Goal: Task Accomplishment & Management: Complete application form

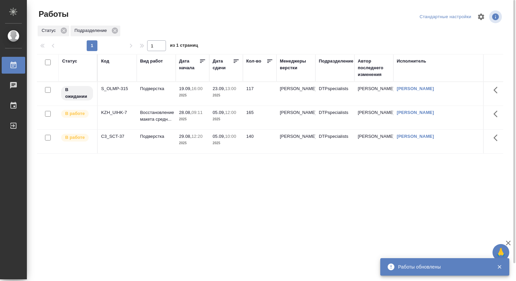
drag, startPoint x: 165, startPoint y: 194, endPoint x: 191, endPoint y: 131, distance: 68.8
click at [165, 194] on div "Статус Код Вид работ [PERSON_NAME] начала Дата сдачи Кол-во Менеджеры верстки П…" at bounding box center [270, 175] width 466 height 242
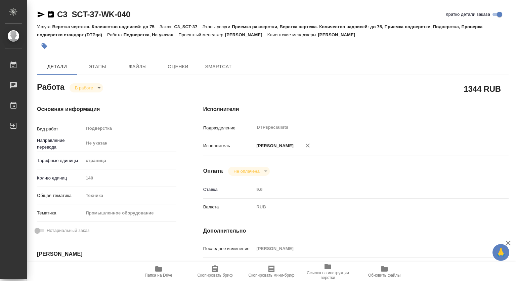
type textarea "x"
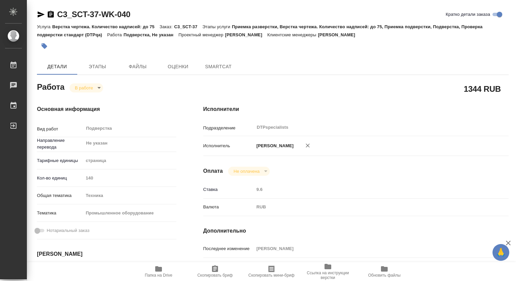
type textarea "x"
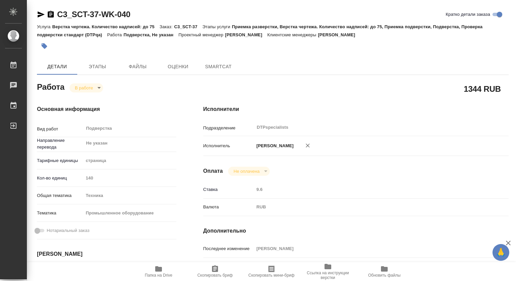
type textarea "x"
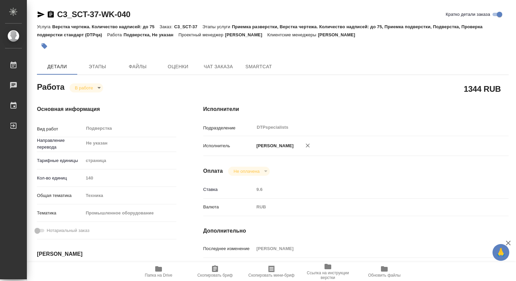
type textarea "x"
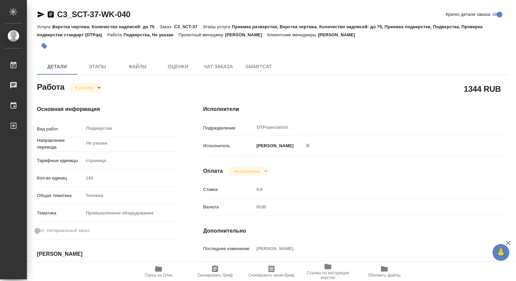
type textarea "x"
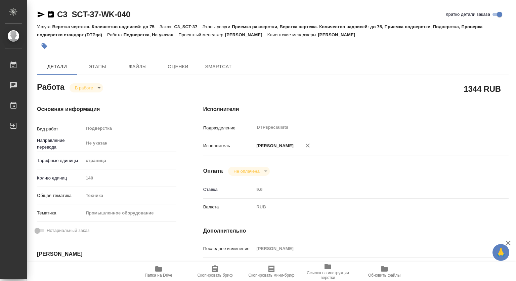
type textarea "x"
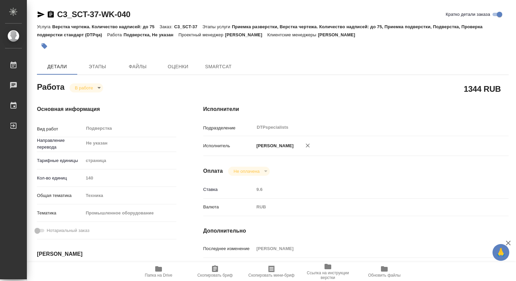
type textarea "x"
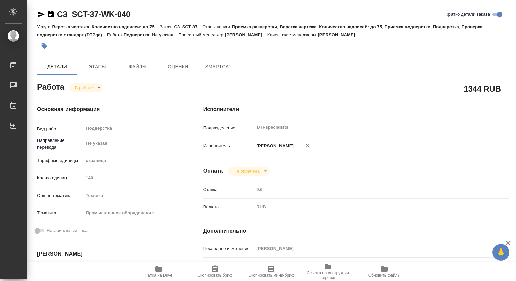
scroll to position [101, 0]
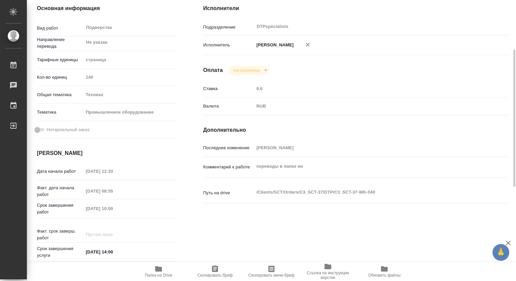
type textarea "x"
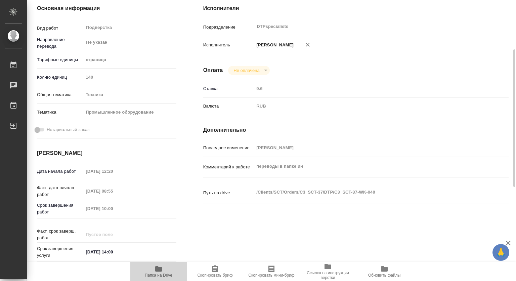
click at [155, 271] on icon "button" at bounding box center [158, 268] width 7 height 5
type textarea "x"
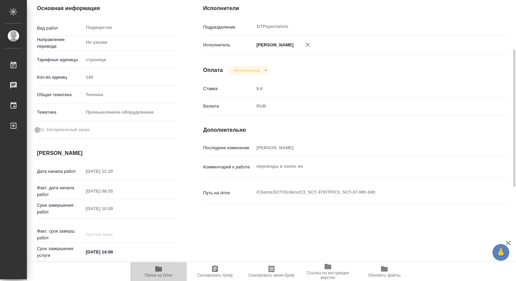
type textarea "x"
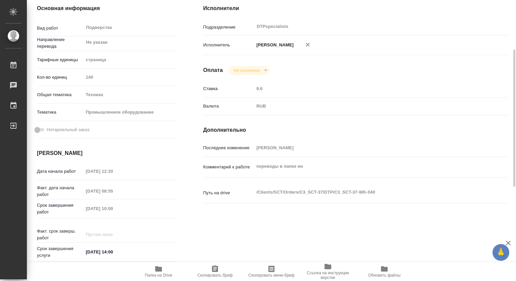
type textarea "x"
